Goal: Find specific page/section: Find specific page/section

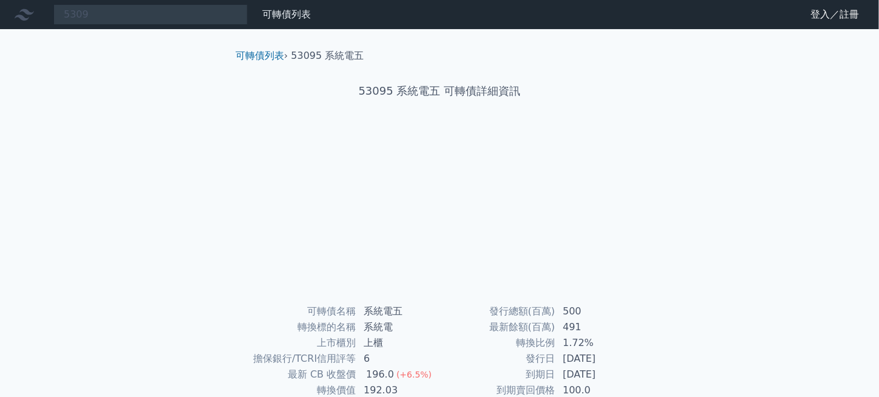
click at [492, 190] on div at bounding box center [439, 214] width 389 height 170
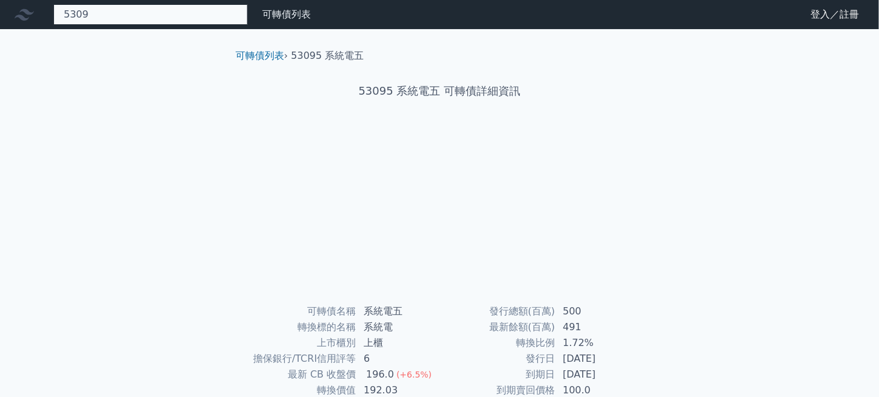
click at [126, 24] on input "5309" at bounding box center [150, 14] width 194 height 21
type input "53095"
click at [143, 17] on input at bounding box center [150, 14] width 194 height 21
type input "5"
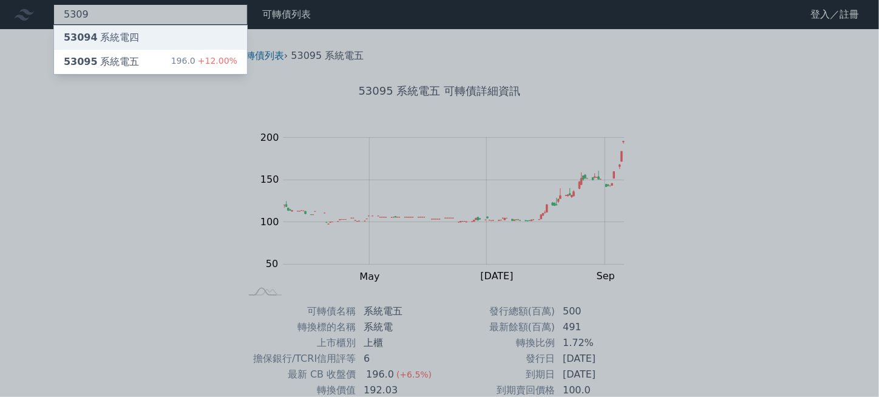
type input "5309"
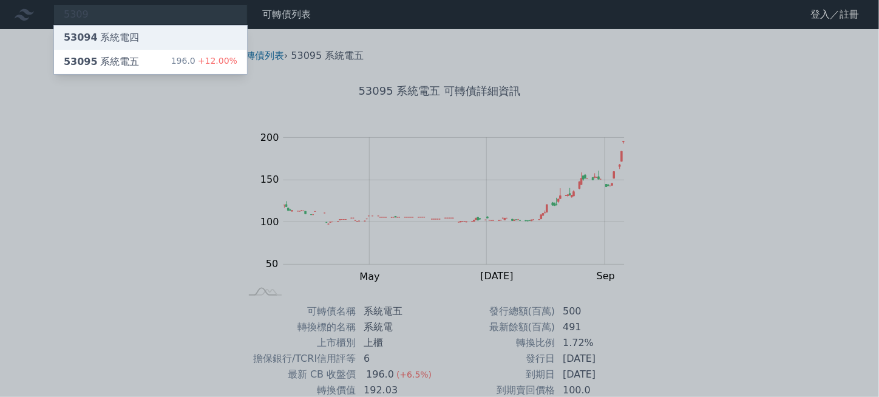
click at [103, 37] on div "53094 系統電四" at bounding box center [101, 37] width 75 height 15
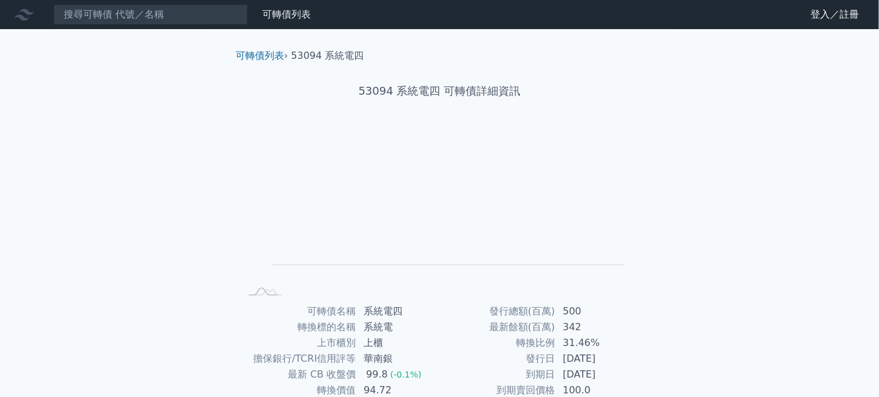
click at [136, 25] on nav "可轉債列表 財務數據 可轉債列表 財務數據 登入／註冊 登入／註冊" at bounding box center [439, 14] width 879 height 29
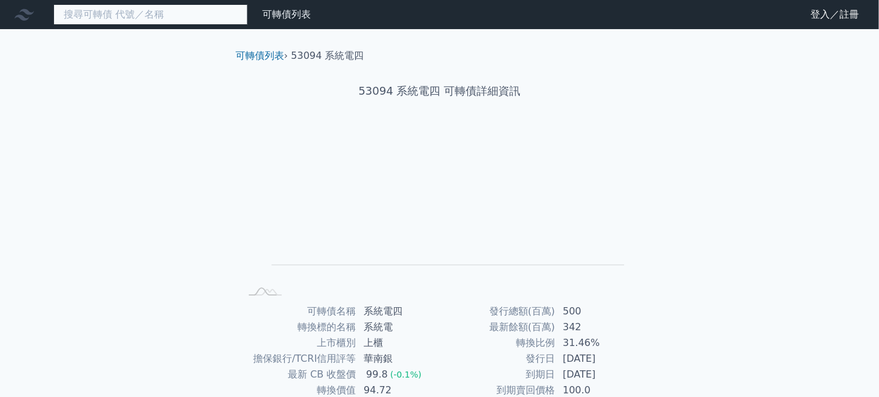
click at [139, 13] on input at bounding box center [150, 14] width 194 height 21
type input "4"
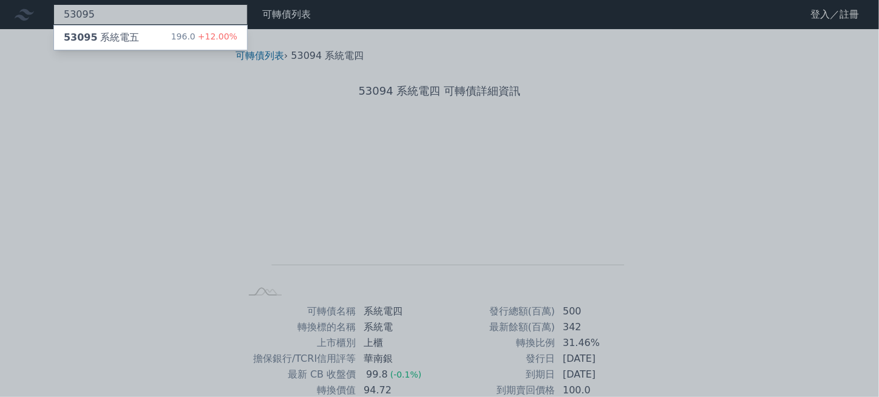
type input "53095"
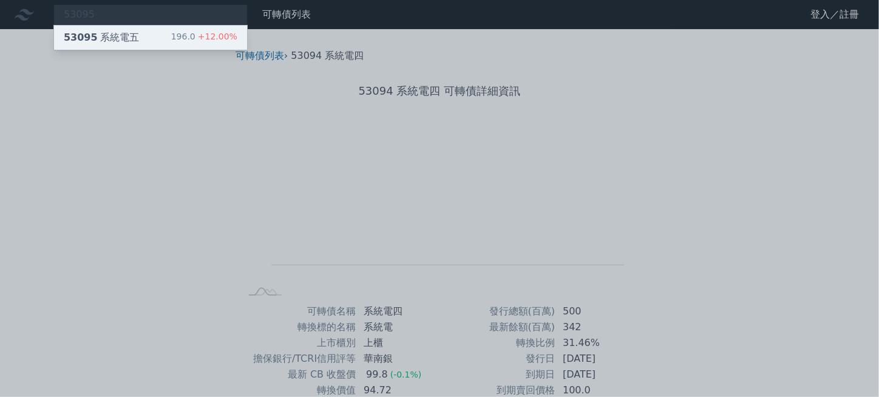
click at [149, 46] on div "53095 系統電五 196.0 +12.00%" at bounding box center [150, 38] width 193 height 24
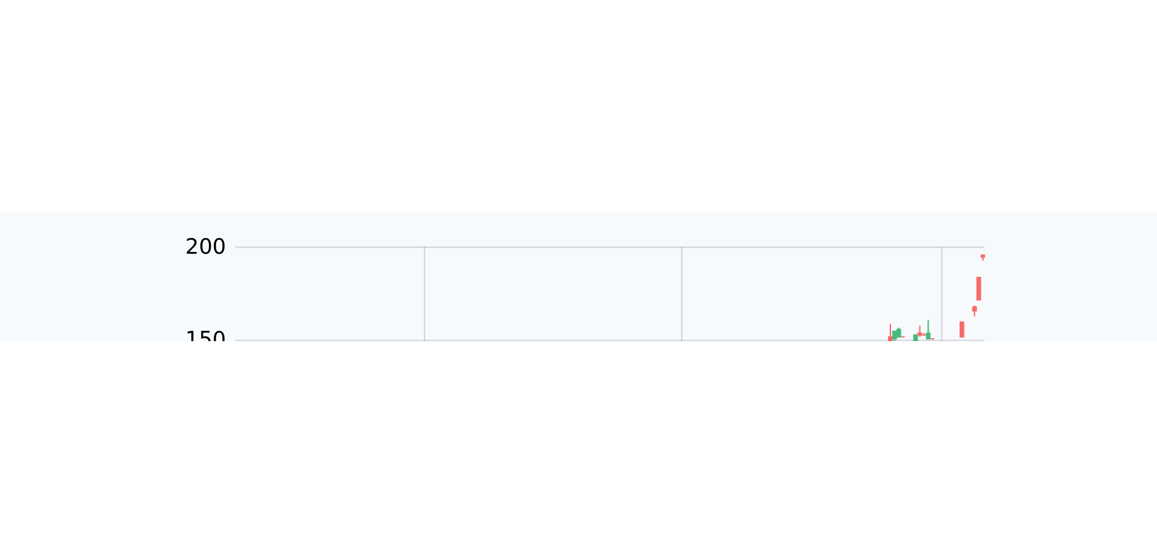
scroll to position [9, 0]
